Goal: Information Seeking & Learning: Find specific fact

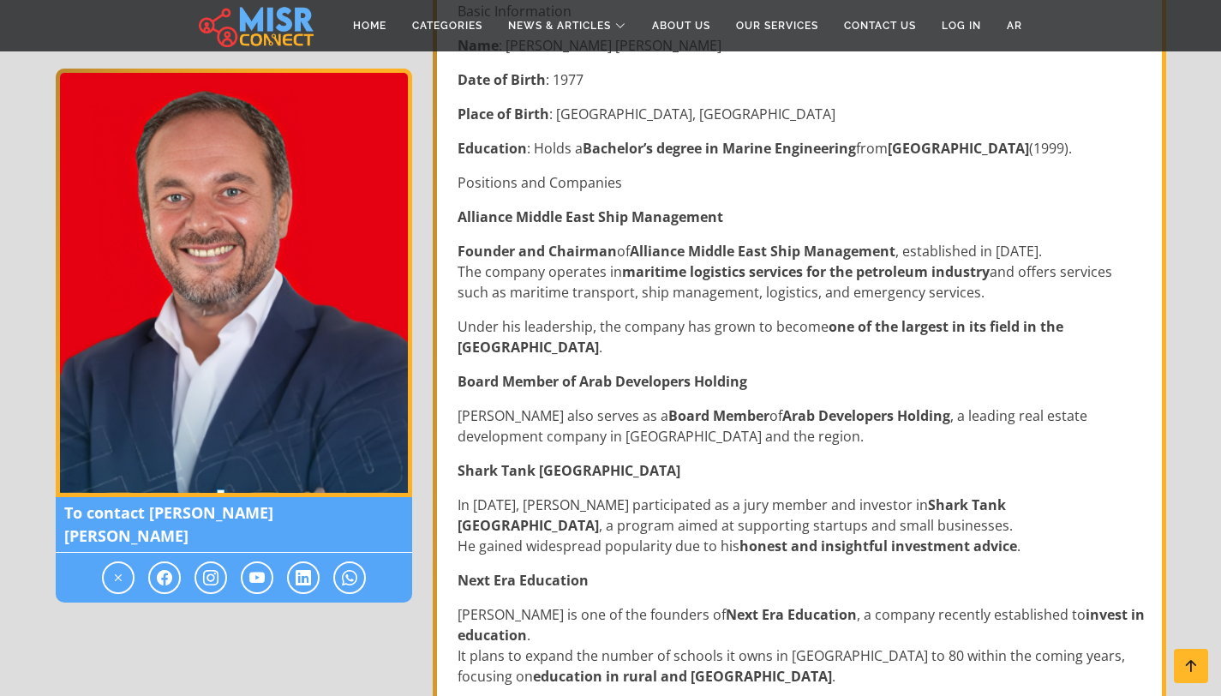
scroll to position [617, 0]
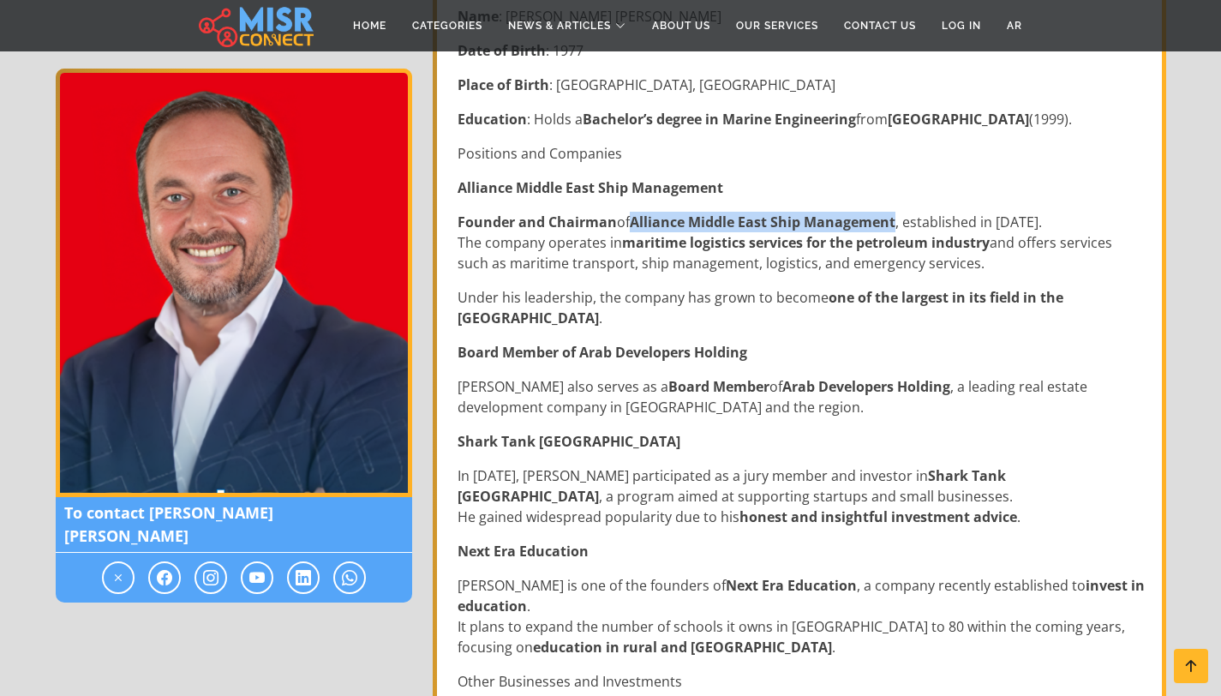
drag, startPoint x: 635, startPoint y: 224, endPoint x: 900, endPoint y: 216, distance: 264.9
click at [900, 216] on p "Founder and Chairman of Alliance Middle East Ship Management , established in […" at bounding box center [801, 243] width 687 height 62
copy strong "Alliance Middle East Ship Management"
click at [900, 216] on p "Founder and Chairman of Alliance Middle East Ship Management , established in […" at bounding box center [801, 243] width 687 height 62
click at [1133, 266] on p "Founder and Chairman of Alliance Middle East Ship Management , established in […" at bounding box center [801, 243] width 687 height 62
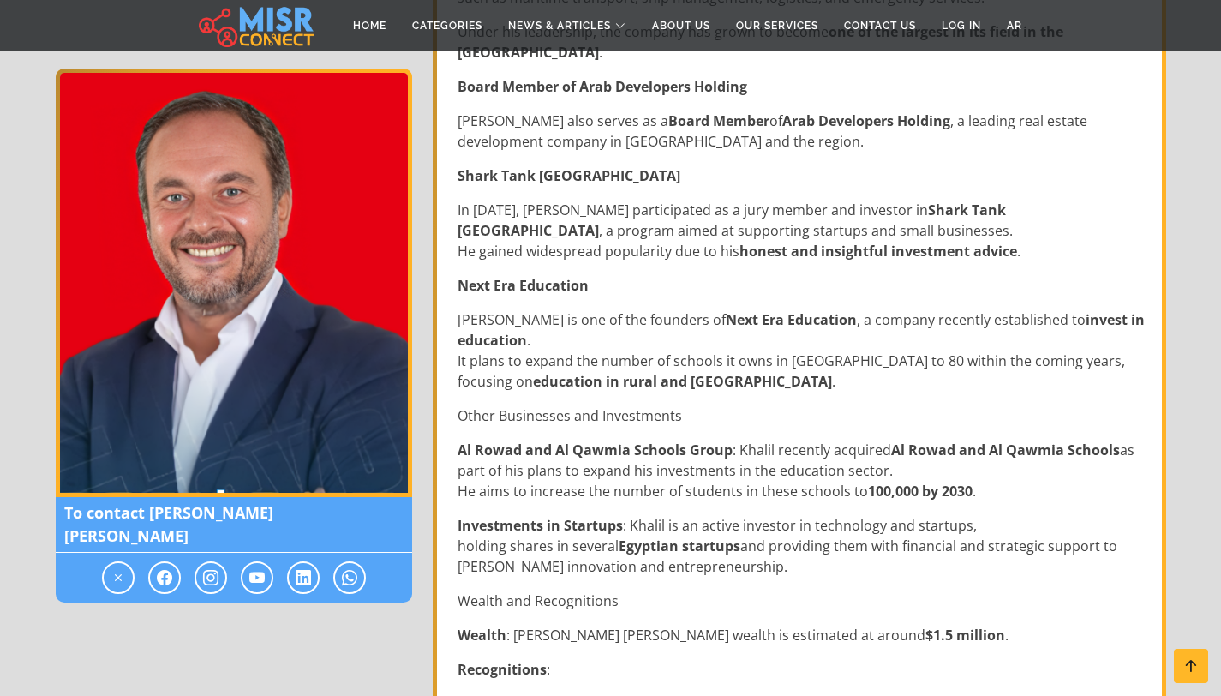
scroll to position [1171, 0]
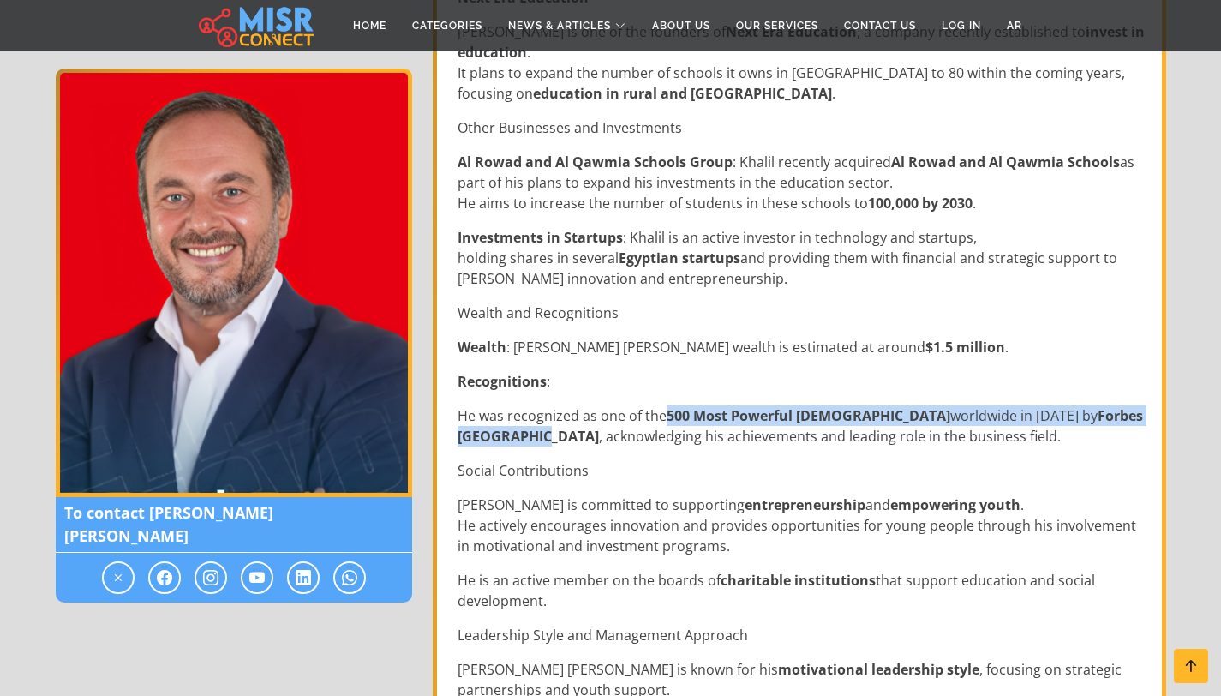
drag, startPoint x: 667, startPoint y: 413, endPoint x: 1108, endPoint y: 417, distance: 441.4
click at [1108, 417] on p "He was recognized as one of the 500 Most Powerful [DEMOGRAPHIC_DATA] worldwide …" at bounding box center [801, 425] width 687 height 41
copy p "500 Most Powerful [DEMOGRAPHIC_DATA] worldwide in [DATE] by Forbes [GEOGRAPHIC_…"
click at [1101, 403] on div "[PERSON_NAME] [PERSON_NAME] is a successful [DEMOGRAPHIC_DATA] businessman, kno…" at bounding box center [801, 450] width 708 height 2285
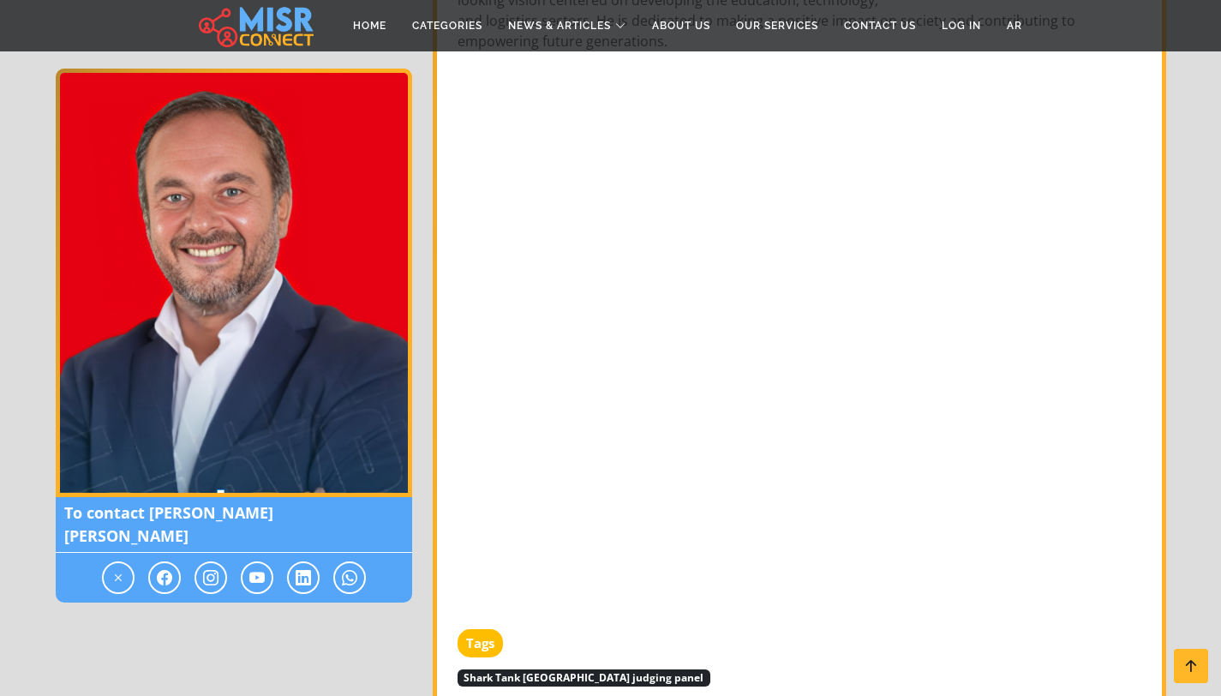
scroll to position [2130, 0]
